Goal: Navigation & Orientation: Find specific page/section

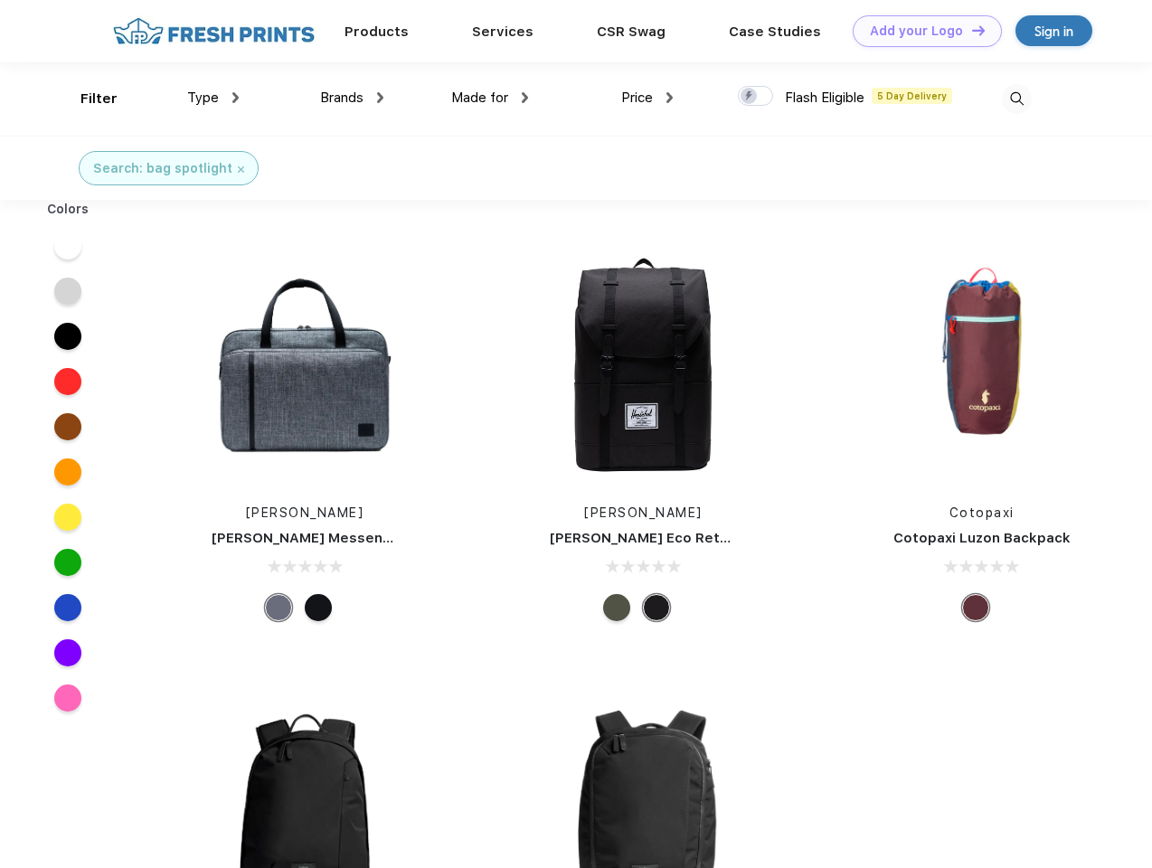
click at [920, 31] on link "Add your Logo Design Tool" at bounding box center [927, 31] width 149 height 32
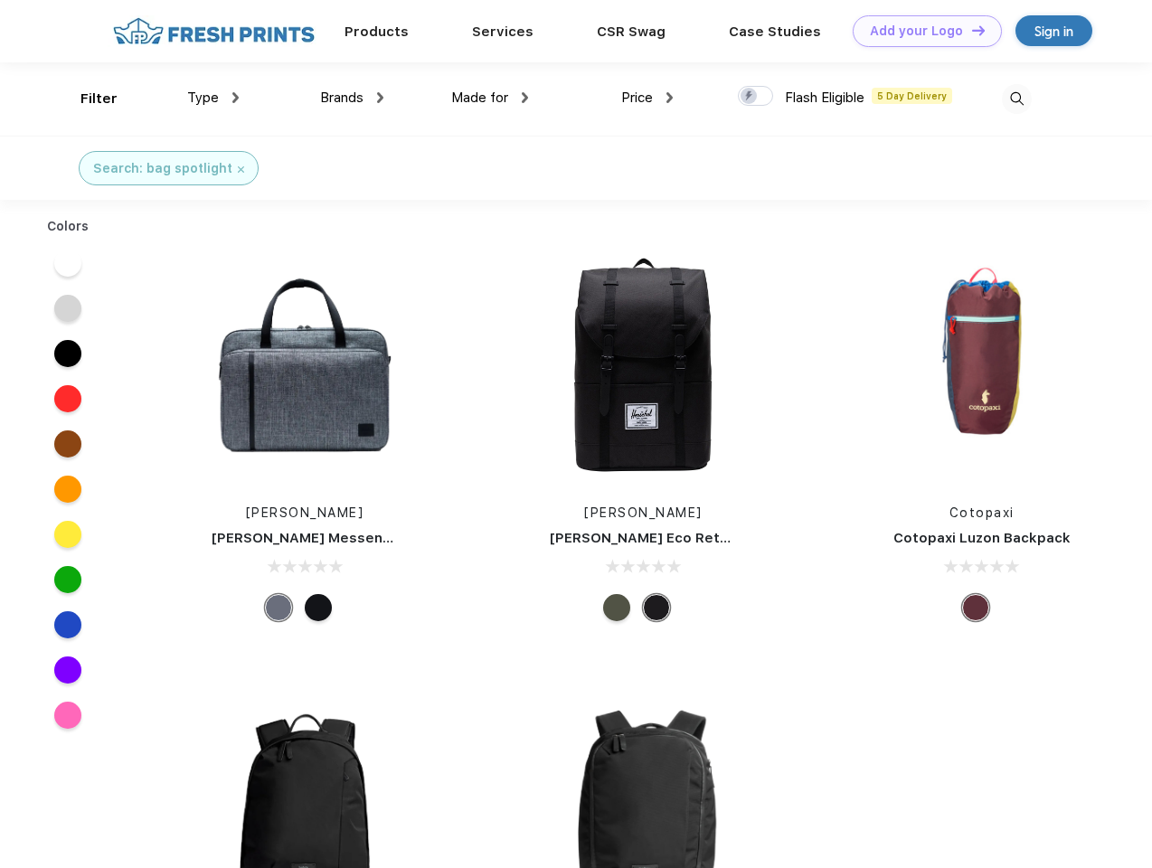
click at [0, 0] on div "Design Tool" at bounding box center [0, 0] width 0 height 0
click at [970, 30] on link "Add your Logo Design Tool" at bounding box center [927, 31] width 149 height 32
click at [87, 99] on div "Filter" at bounding box center [98, 99] width 37 height 21
click at [213, 98] on span "Type" at bounding box center [203, 97] width 32 height 16
click at [352, 98] on span "Brands" at bounding box center [341, 97] width 43 height 16
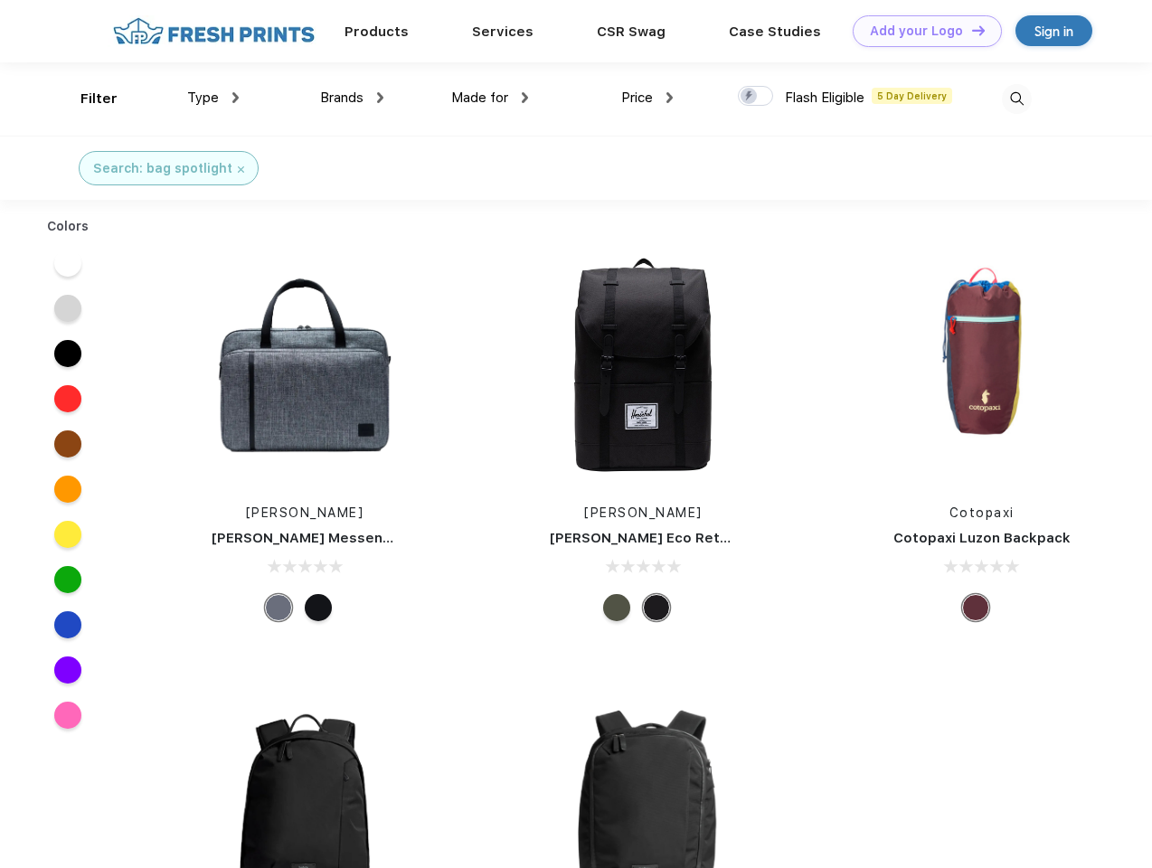
click at [490, 98] on span "Made for" at bounding box center [479, 97] width 57 height 16
click at [647, 98] on span "Price" at bounding box center [637, 97] width 32 height 16
click at [756, 97] on div at bounding box center [755, 96] width 35 height 20
click at [749, 97] on input "checkbox" at bounding box center [744, 91] width 12 height 12
click at [1016, 99] on img at bounding box center [1017, 99] width 30 height 30
